Goal: Task Accomplishment & Management: Use online tool/utility

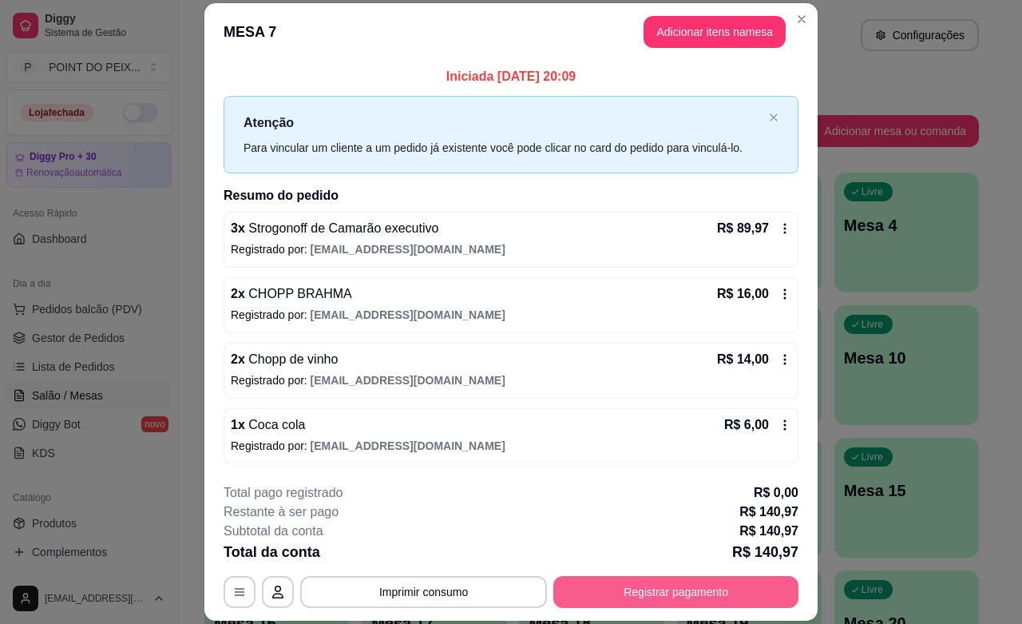
click at [617, 586] on button "Registrar pagamento" at bounding box center [676, 592] width 245 height 32
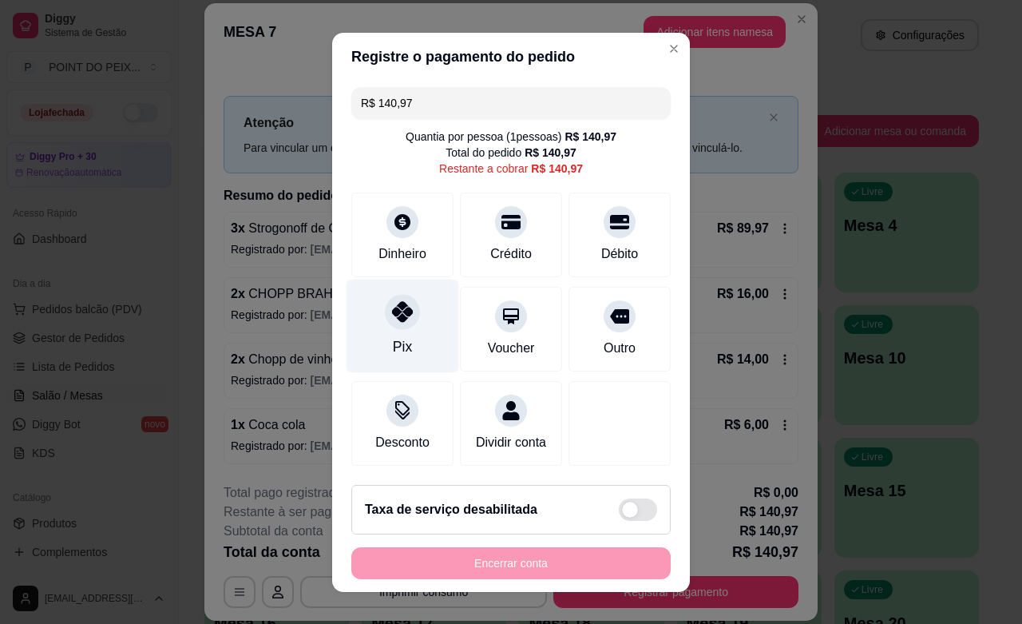
click at [393, 344] on div "Pix" at bounding box center [402, 346] width 19 height 21
type input "R$ 0,00"
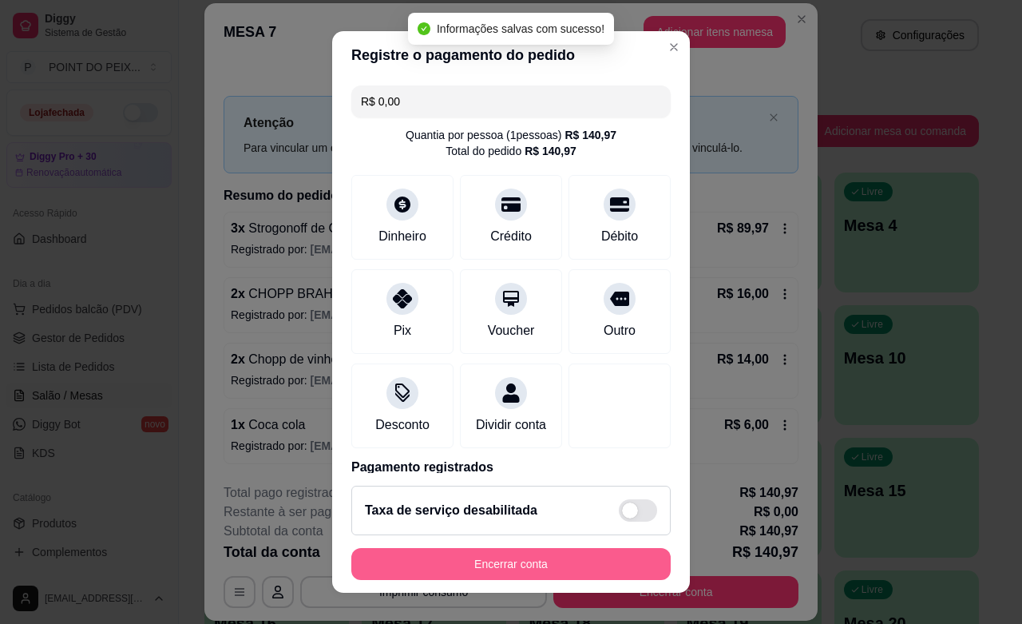
click at [520, 567] on button "Encerrar conta" at bounding box center [511, 564] width 320 height 32
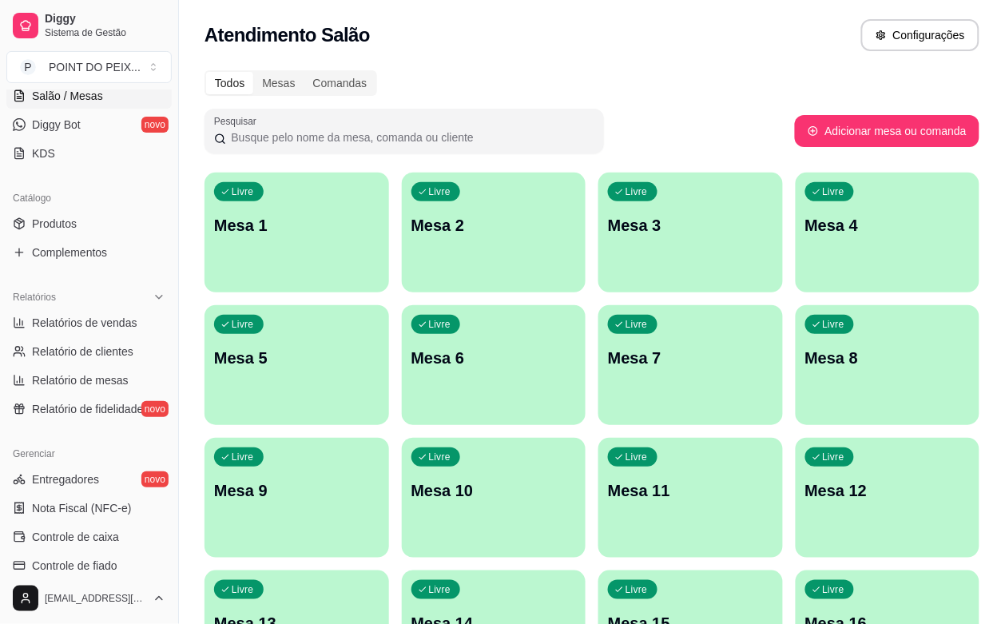
scroll to position [399, 0]
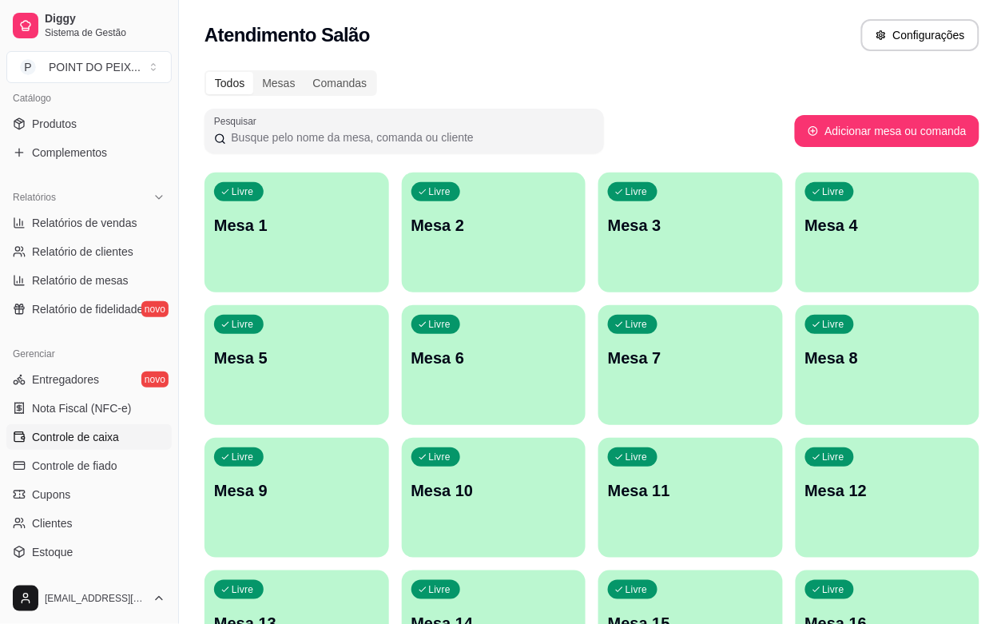
click at [97, 438] on span "Controle de caixa" at bounding box center [75, 437] width 87 height 16
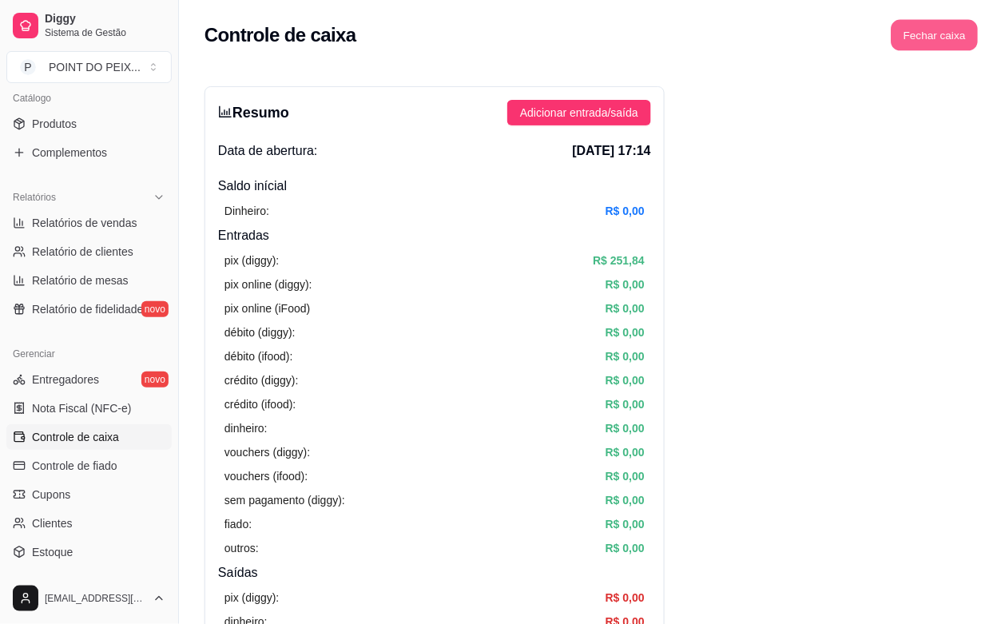
click at [948, 22] on button "Fechar caixa" at bounding box center [934, 35] width 87 height 31
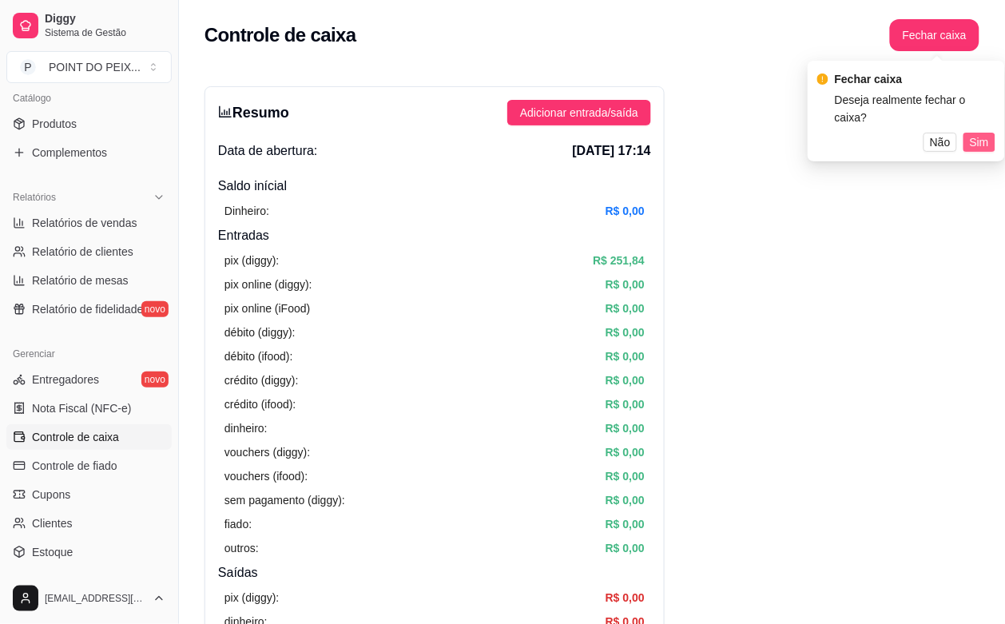
click at [987, 133] on span "Sim" at bounding box center [979, 142] width 19 height 18
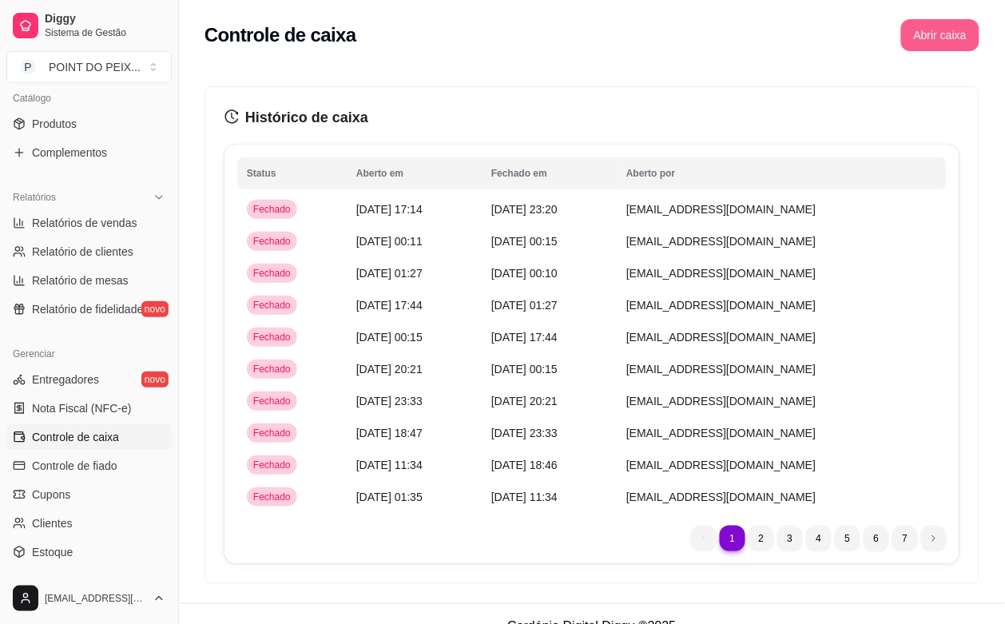
click at [943, 38] on button "Abrir caixa" at bounding box center [940, 35] width 78 height 32
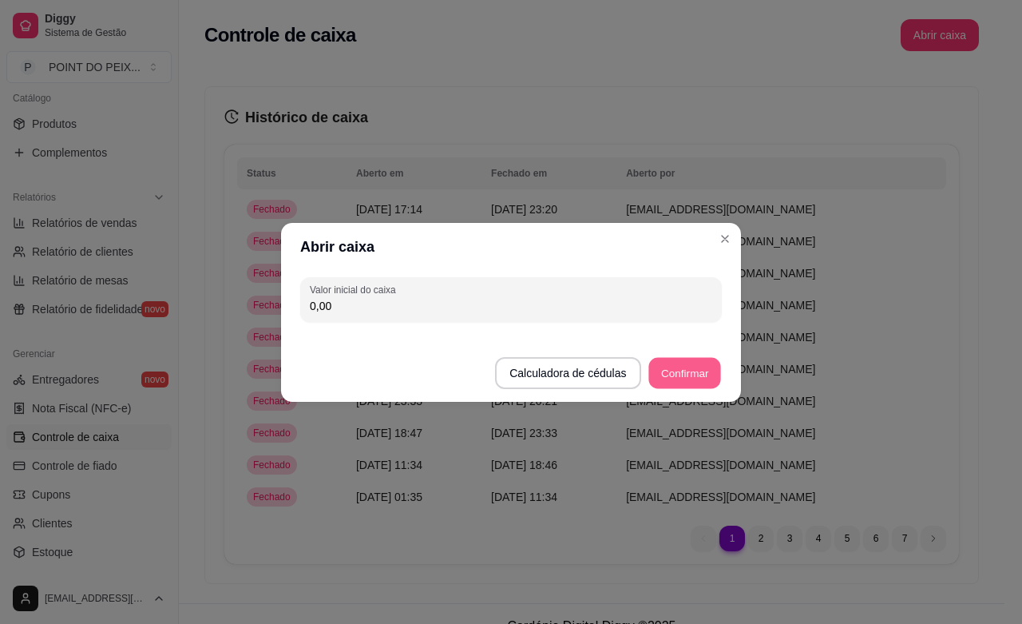
click at [685, 380] on button "Confirmar" at bounding box center [685, 372] width 73 height 31
